Goal: Information Seeking & Learning: Find specific fact

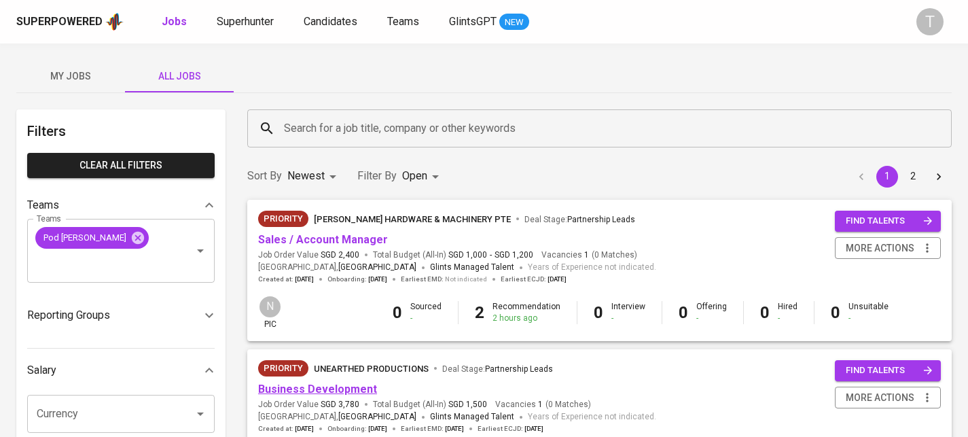
click at [314, 393] on link "Business Development" at bounding box center [317, 389] width 119 height 13
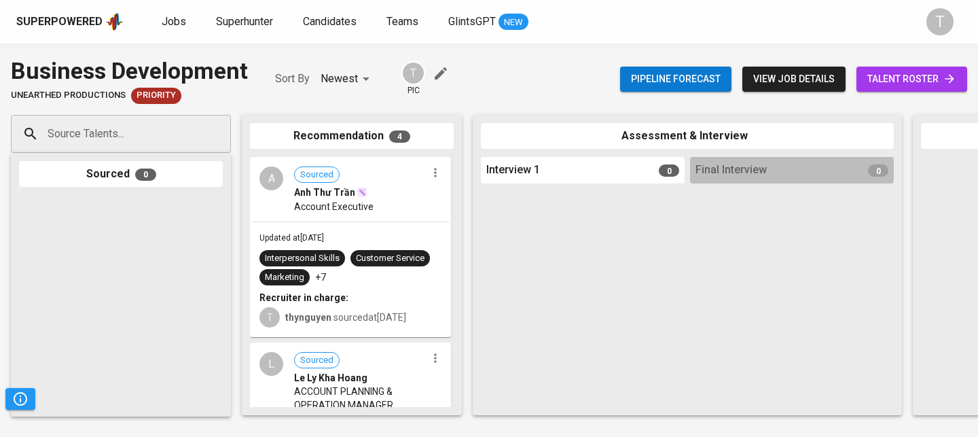
click at [917, 79] on span "talent roster" at bounding box center [912, 79] width 89 height 17
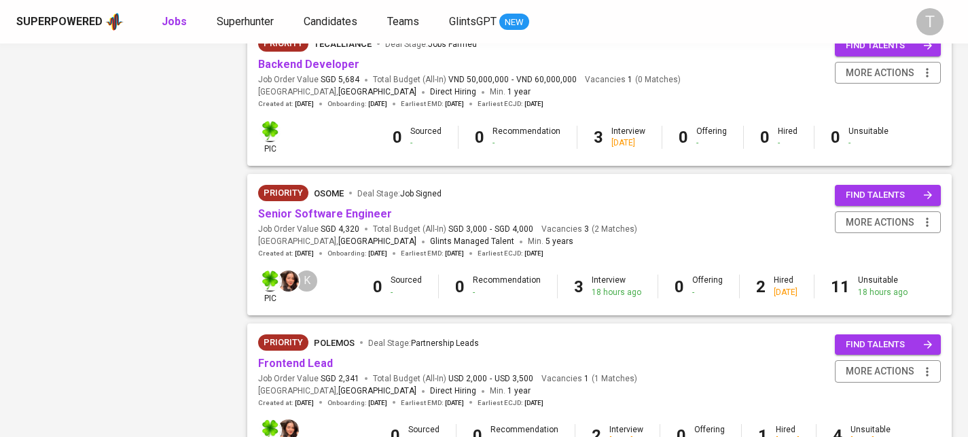
scroll to position [920, 0]
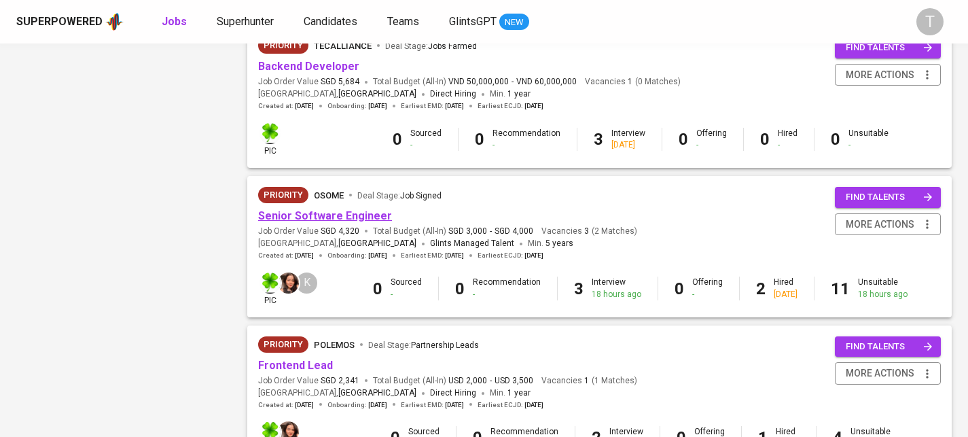
click at [327, 219] on link "Senior Software Engineer" at bounding box center [325, 215] width 134 height 13
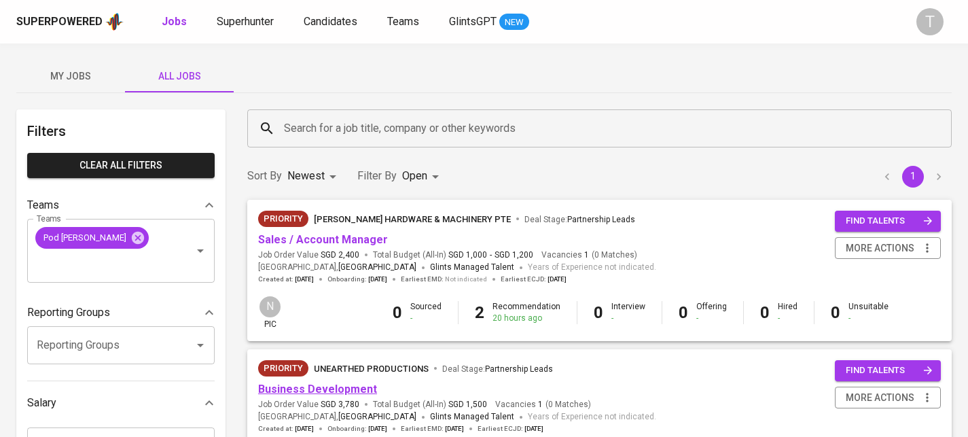
click at [340, 384] on link "Business Development" at bounding box center [317, 389] width 119 height 13
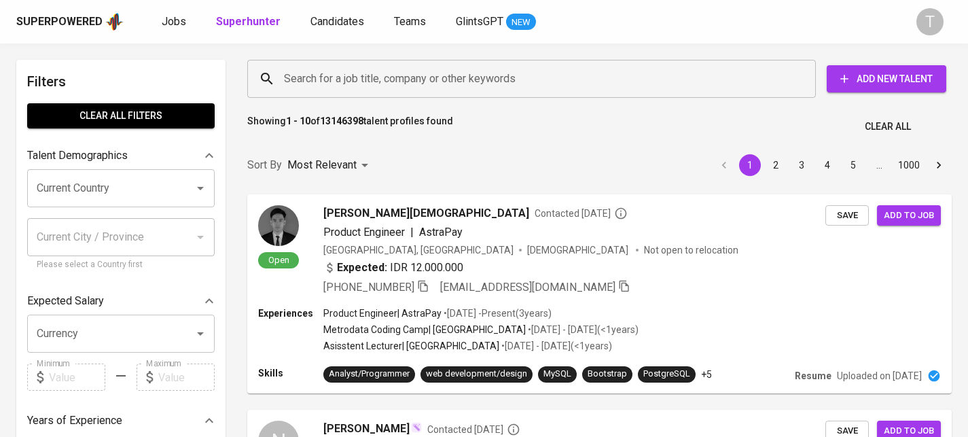
click at [307, 63] on div "Search for a job title, company or other keywords" at bounding box center [531, 79] width 569 height 38
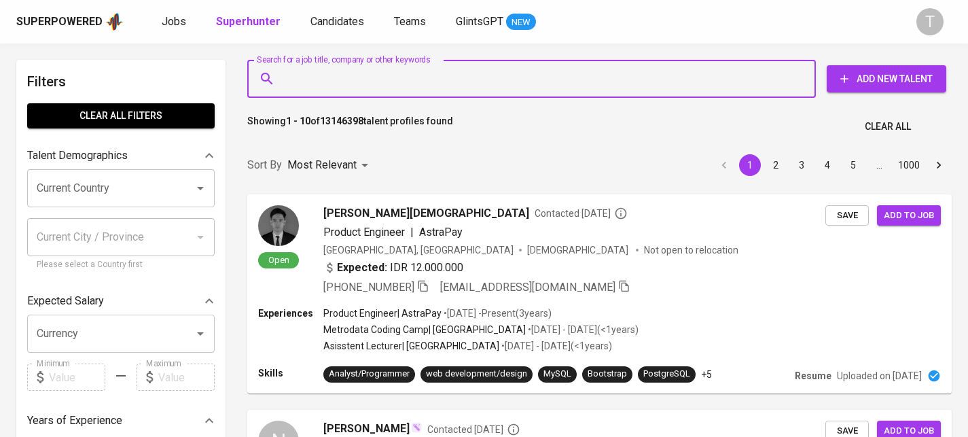
paste input "[EMAIL_ADDRESS][DOMAIN_NAME]"
type input "[EMAIL_ADDRESS][DOMAIN_NAME]"
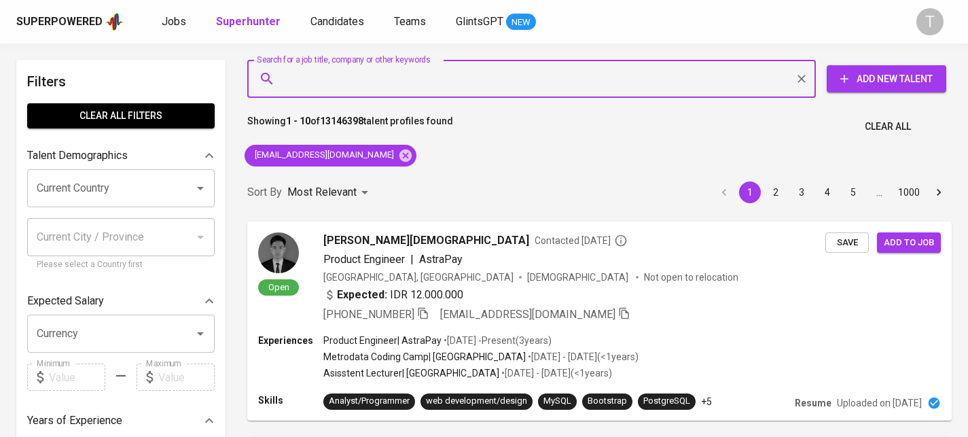
click at [291, 77] on input "Search for a job title, company or other keywords" at bounding box center [535, 79] width 509 height 26
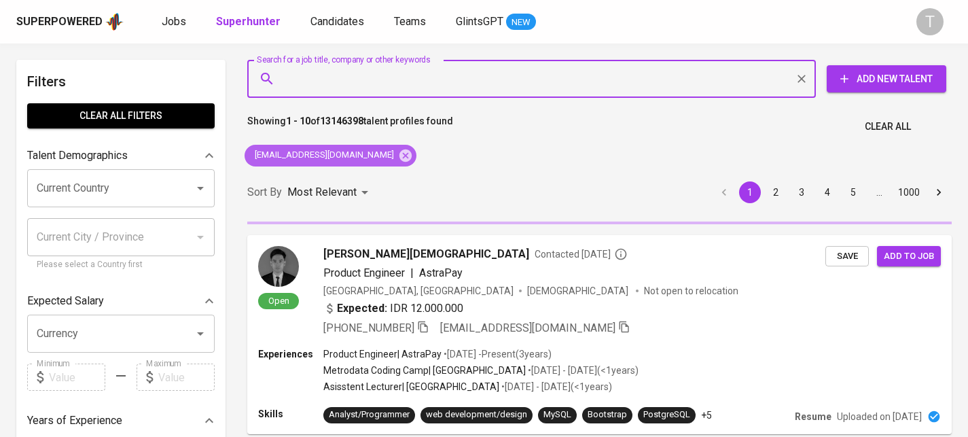
click at [400, 153] on icon at bounding box center [406, 155] width 12 height 12
click at [383, 60] on div "Search for a job title, company or other keywords" at bounding box center [531, 79] width 569 height 38
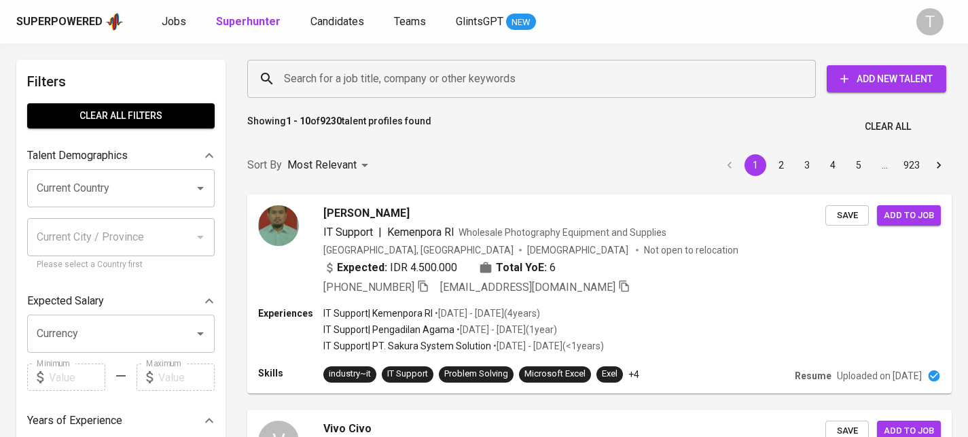
drag, startPoint x: 396, startPoint y: 99, endPoint x: 396, endPoint y: 77, distance: 21.7
click at [396, 99] on div "Search for a job title, company or other keywords Search for a job title, compa…" at bounding box center [597, 78] width 705 height 43
click at [398, 84] on input "Search for a job title, company or other keywords" at bounding box center [535, 79] width 509 height 26
click at [397, 80] on input "Search for a job title, company or other keywords" at bounding box center [535, 79] width 509 height 26
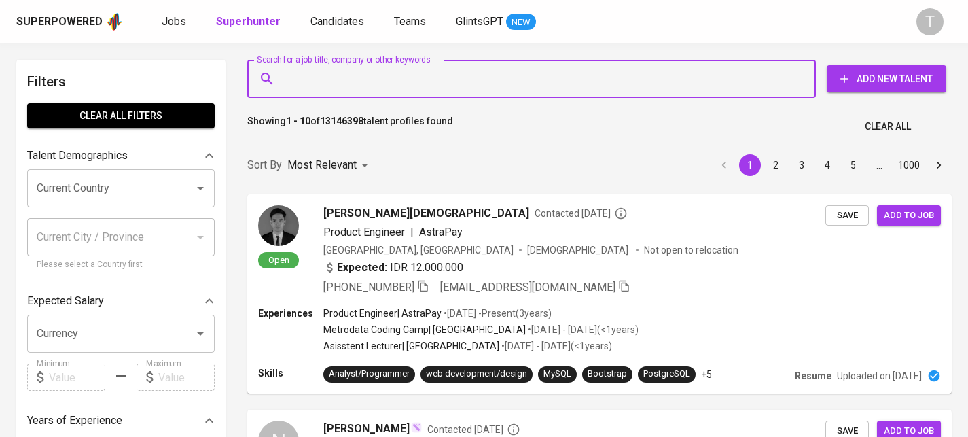
paste input "/tienhung278@gmail.co"
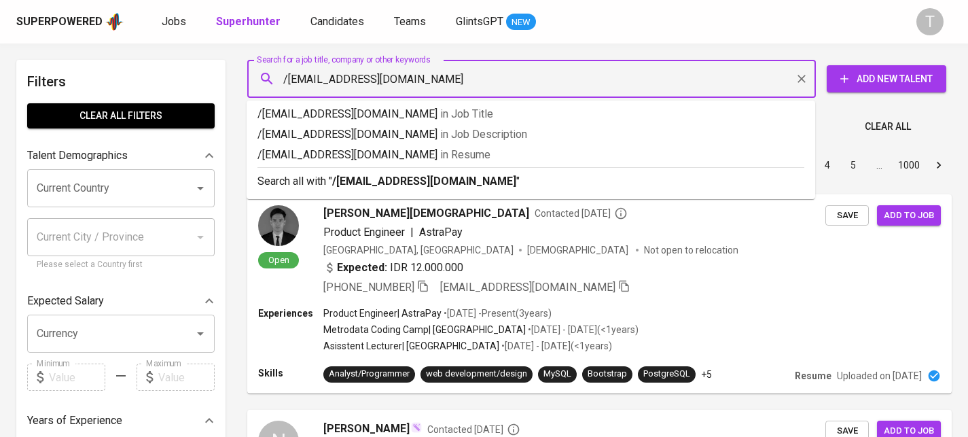
click at [285, 82] on input "/tienhung278@gmail.com" at bounding box center [535, 79] width 509 height 26
click at [288, 82] on input "/tienhung278@gmail.com" at bounding box center [535, 79] width 509 height 26
type input "tienhung278@gmail.com"
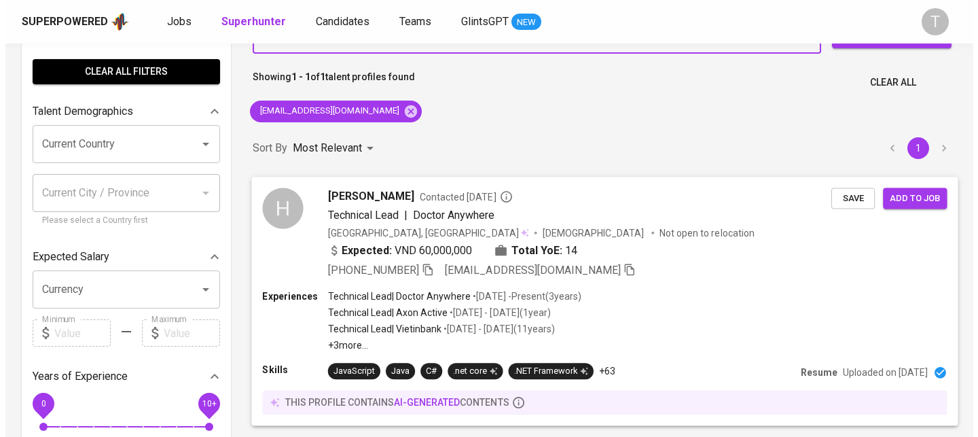
scroll to position [39, 0]
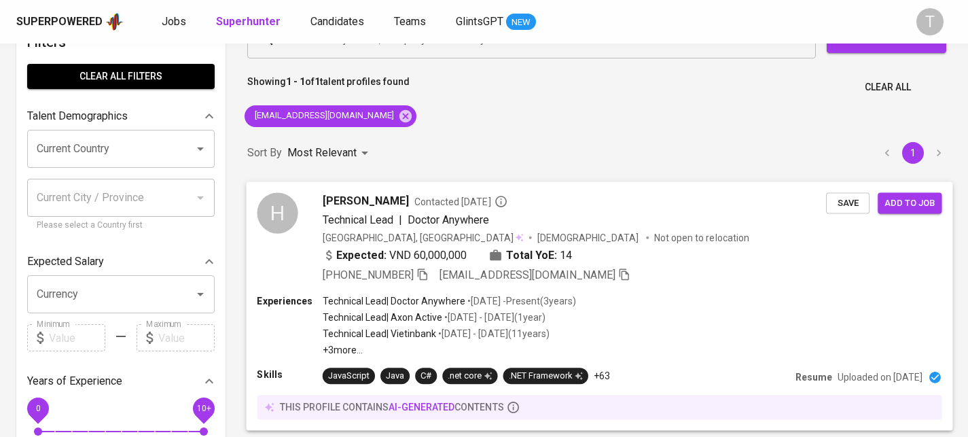
click at [673, 266] on div "+84 976-308-981 tienhung278@gmail.com" at bounding box center [574, 274] width 503 height 16
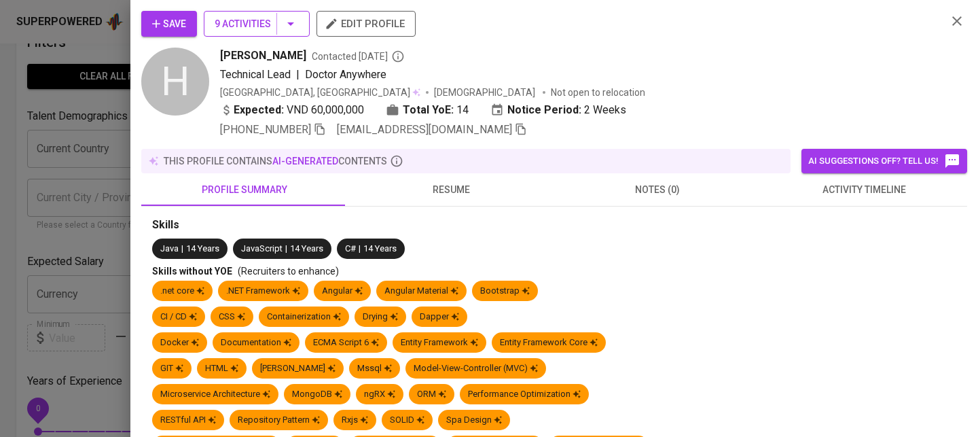
click at [226, 26] on span "9 Activities" at bounding box center [257, 24] width 84 height 17
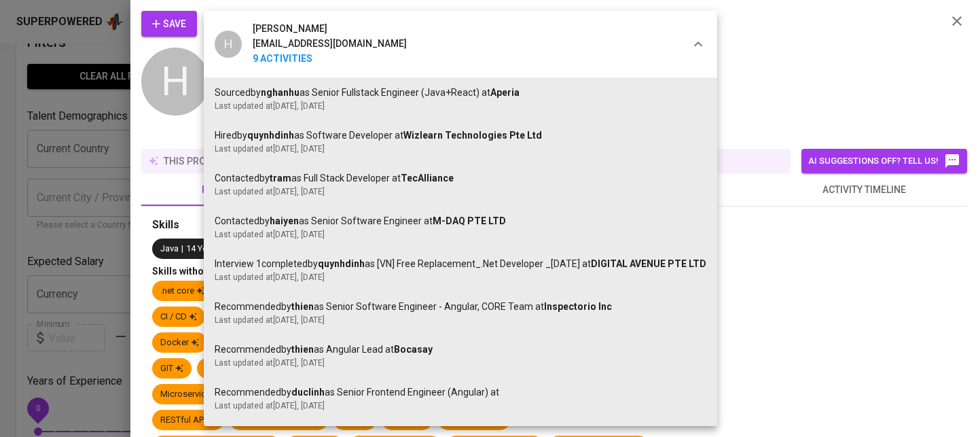
scroll to position [37, 0]
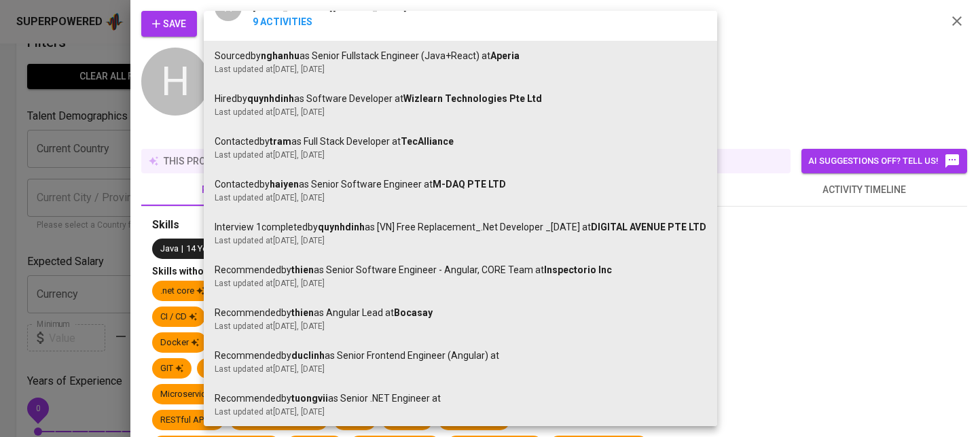
click at [814, 111] on div at bounding box center [489, 218] width 978 height 437
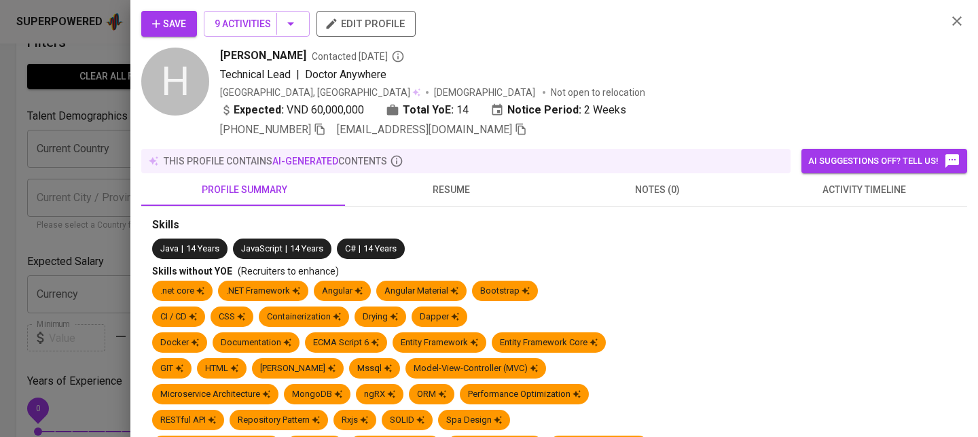
click at [657, 190] on span "notes (0)" at bounding box center [658, 189] width 190 height 17
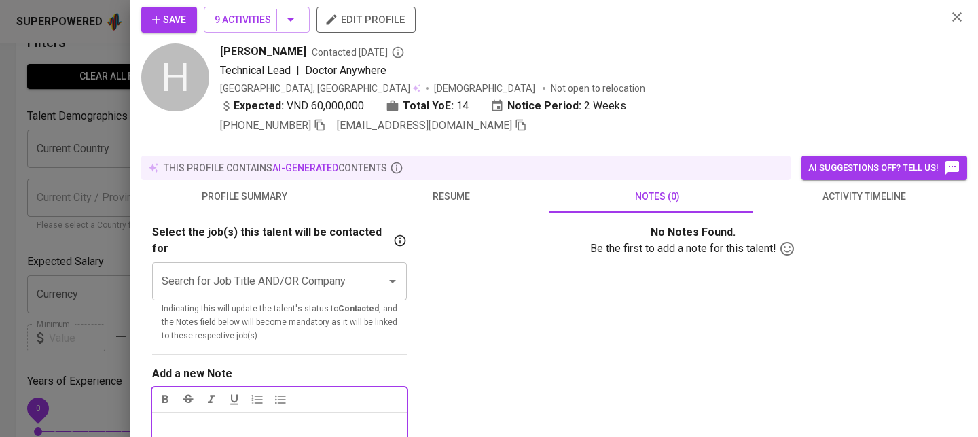
scroll to position [0, 0]
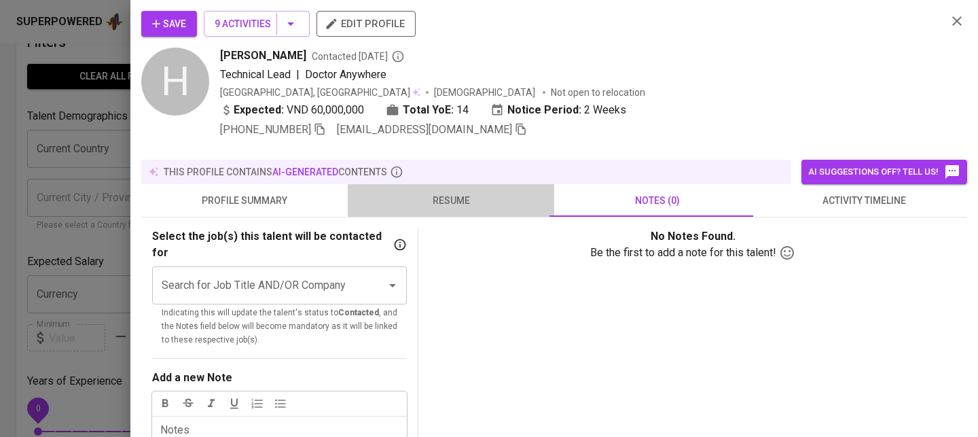
click at [472, 202] on span "resume" at bounding box center [451, 200] width 190 height 17
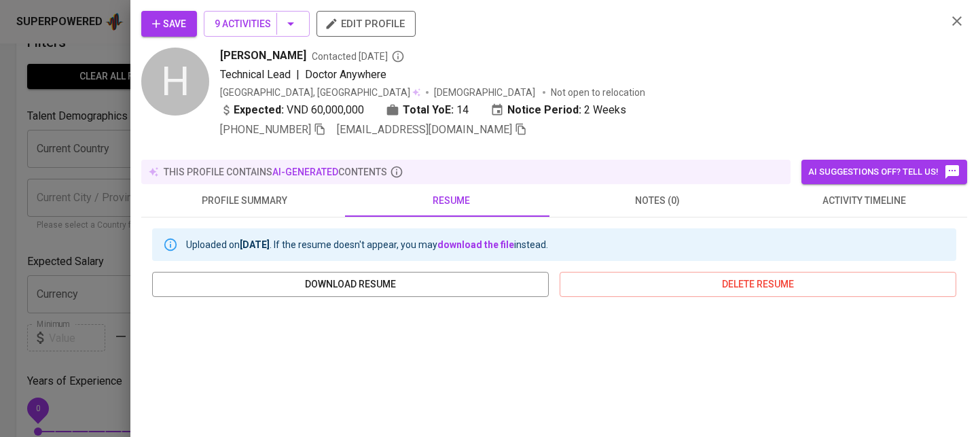
click at [248, 192] on span "profile summary" at bounding box center [244, 200] width 190 height 17
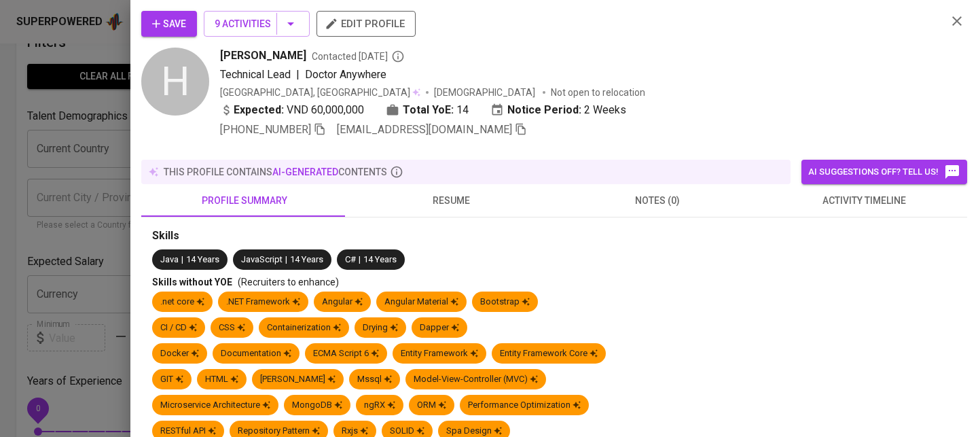
click at [442, 197] on span "resume" at bounding box center [451, 200] width 190 height 17
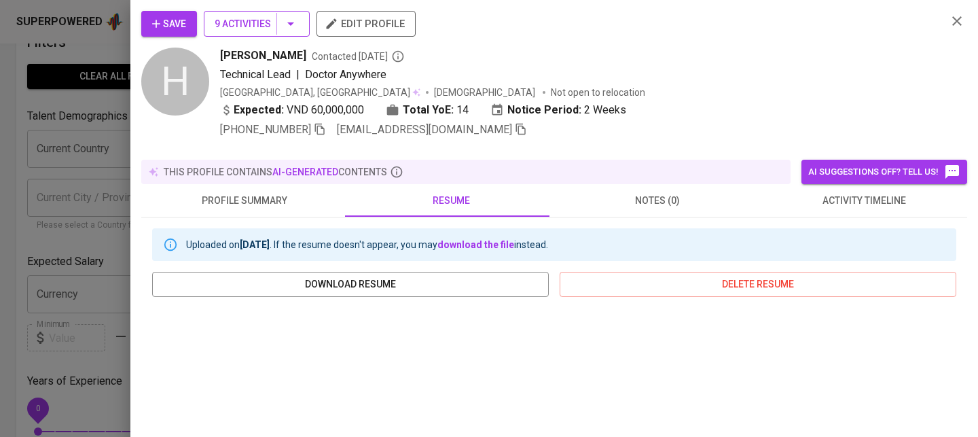
click at [230, 17] on span "9 Activities" at bounding box center [257, 24] width 84 height 17
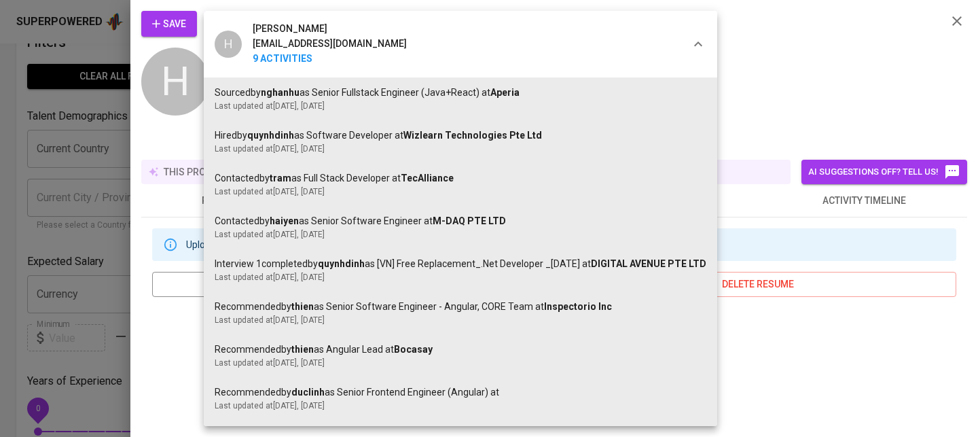
click at [143, 244] on div at bounding box center [489, 218] width 978 height 437
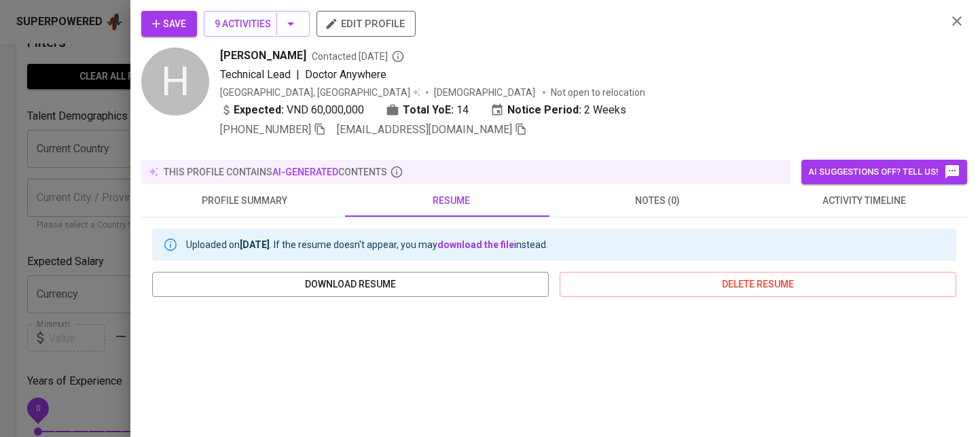
click at [113, 234] on div "H Hung Pham tienhung278@gmail.com 9 Activities Sourced by nghanhu as Senior Ful…" at bounding box center [489, 218] width 978 height 437
drag, startPoint x: 75, startPoint y: 230, endPoint x: 96, endPoint y: 219, distance: 23.7
click at [75, 230] on div at bounding box center [489, 218] width 978 height 437
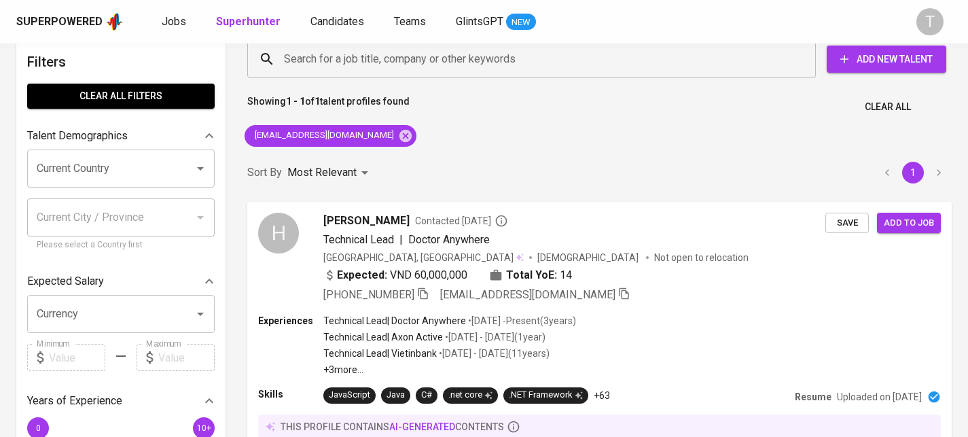
scroll to position [1, 0]
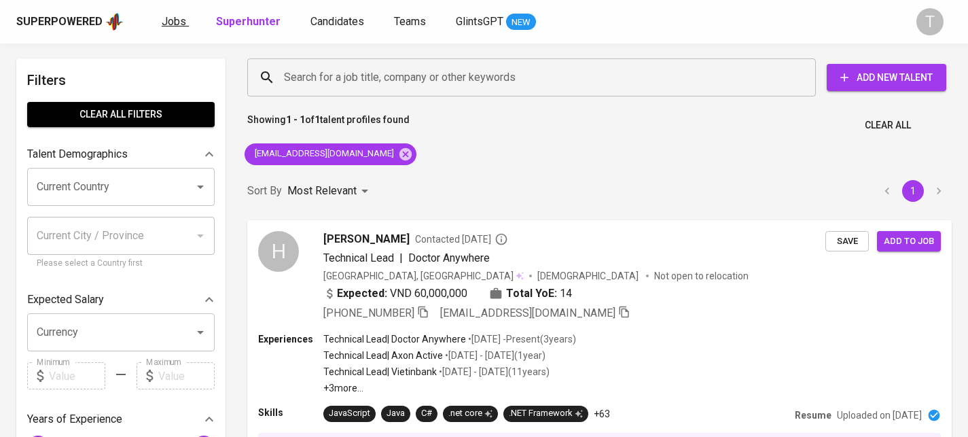
click at [185, 16] on link "Jobs" at bounding box center [175, 22] width 27 height 17
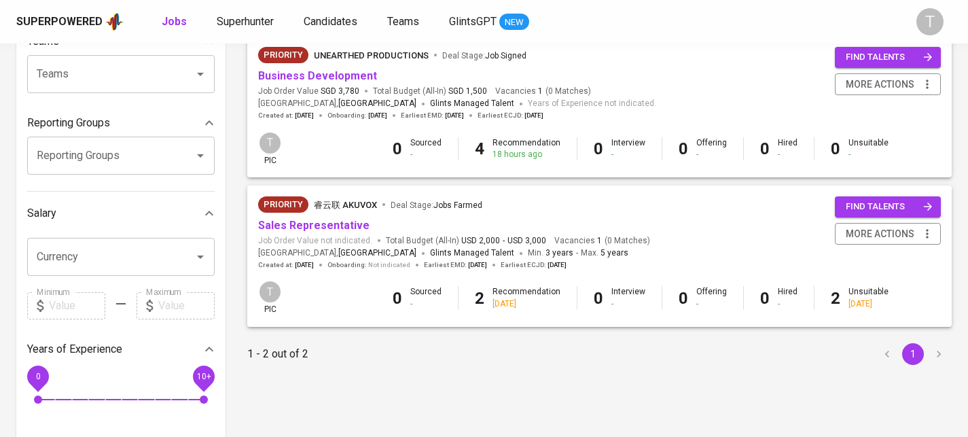
scroll to position [158, 0]
